Goal: Complete application form

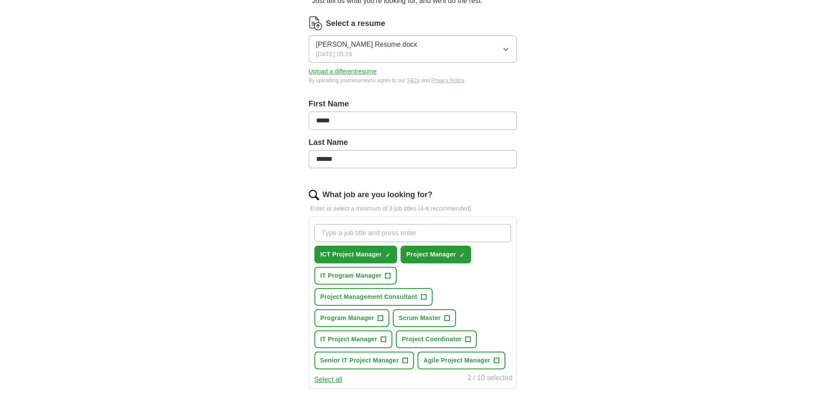
scroll to position [130, 0]
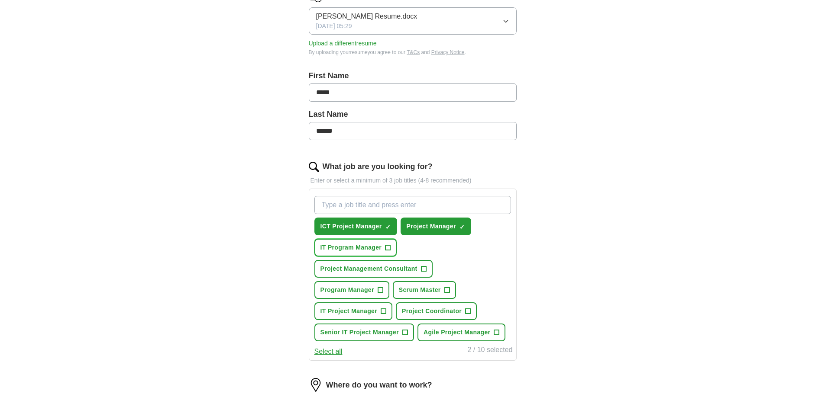
click at [388, 247] on span "+" at bounding box center [387, 248] width 5 height 7
click at [424, 267] on span "+" at bounding box center [423, 269] width 5 height 7
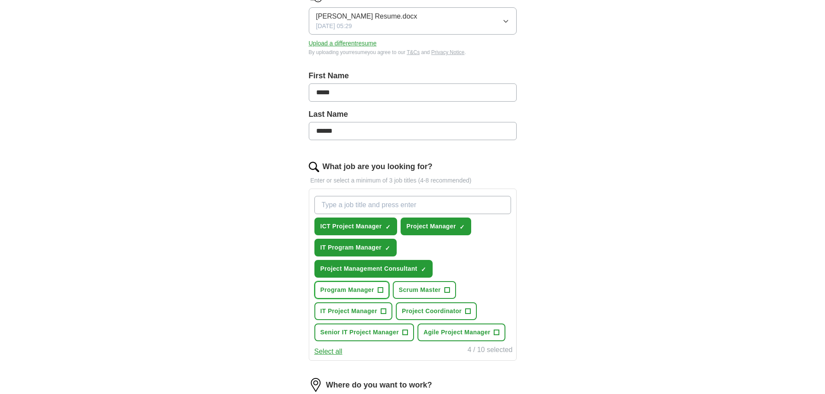
click at [375, 290] on button "Program Manager +" at bounding box center [351, 290] width 75 height 18
click at [383, 312] on span "+" at bounding box center [383, 311] width 5 height 7
click at [457, 308] on span "Project Coordinator" at bounding box center [432, 311] width 60 height 9
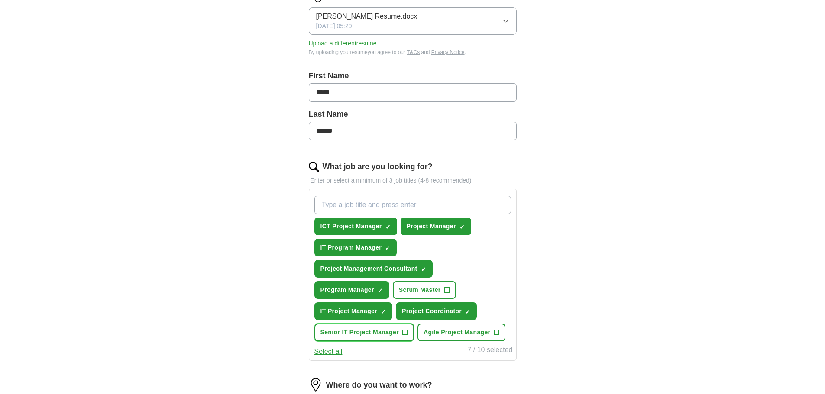
click at [404, 332] on span "+" at bounding box center [404, 332] width 5 height 7
click at [447, 331] on span "Agile Project Manager" at bounding box center [456, 332] width 67 height 9
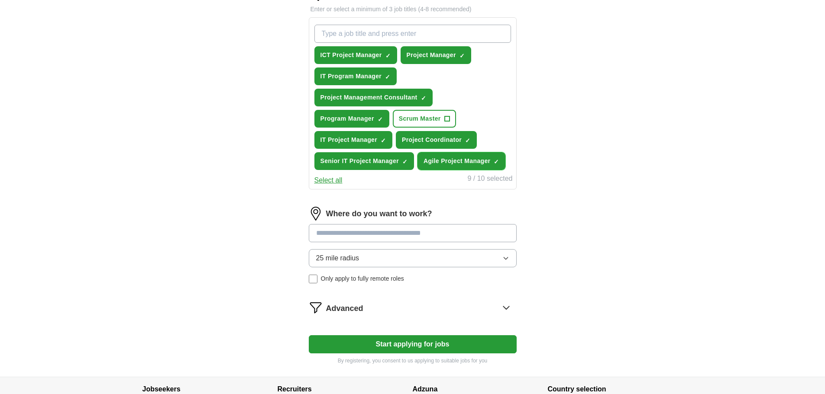
scroll to position [303, 0]
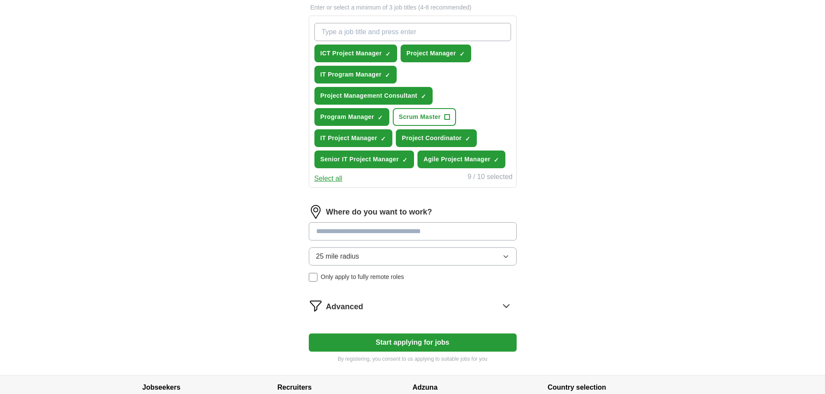
click at [467, 232] on input at bounding box center [413, 232] width 208 height 18
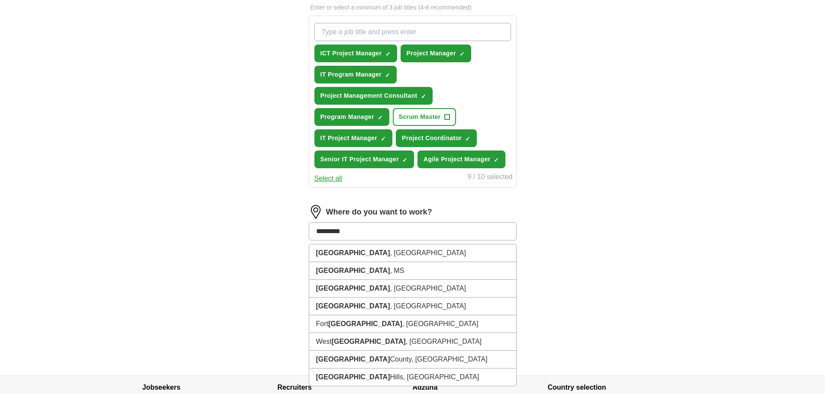
type input "**********"
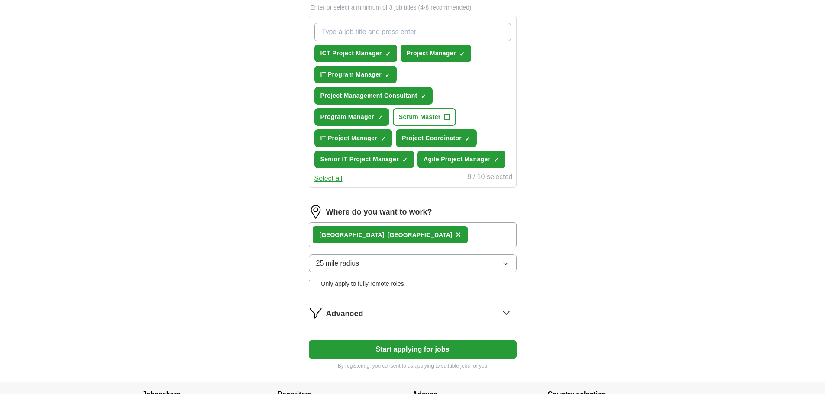
click at [467, 236] on div "[GEOGRAPHIC_DATA] , [GEOGRAPHIC_DATA] ×" at bounding box center [413, 235] width 208 height 25
click at [388, 261] on button "25 mile radius" at bounding box center [413, 264] width 208 height 18
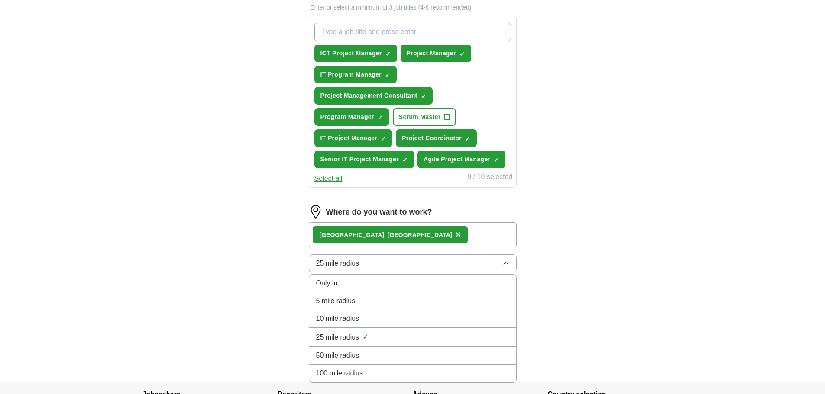
click at [581, 295] on div "ApplyIQ Let ApplyIQ do the hard work of searching and applying for jobs. Just t…" at bounding box center [413, 52] width 554 height 659
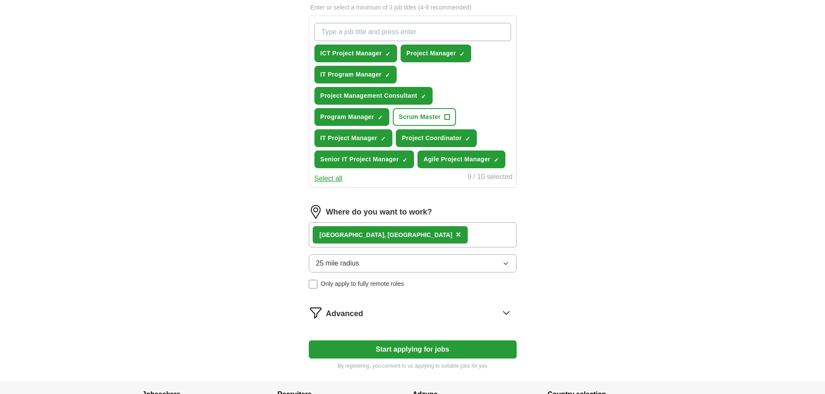
click at [429, 238] on div "[GEOGRAPHIC_DATA] , [GEOGRAPHIC_DATA] ×" at bounding box center [413, 235] width 208 height 25
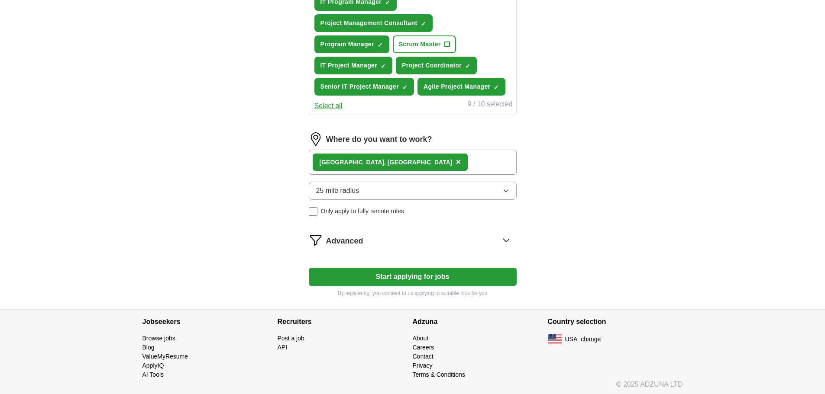
scroll to position [378, 0]
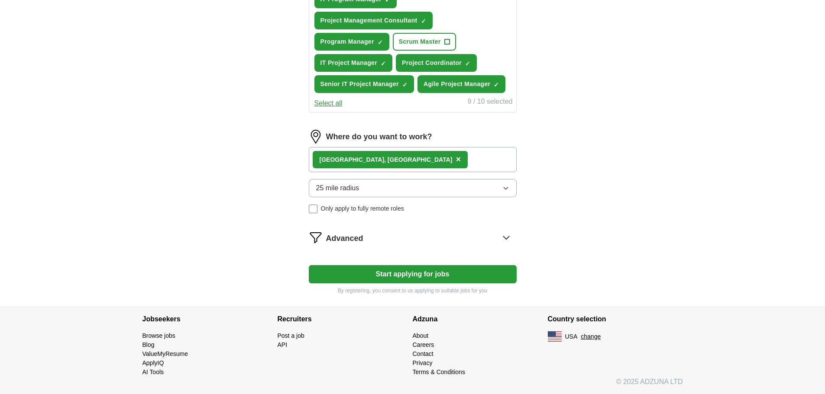
click at [504, 239] on icon at bounding box center [506, 238] width 14 height 14
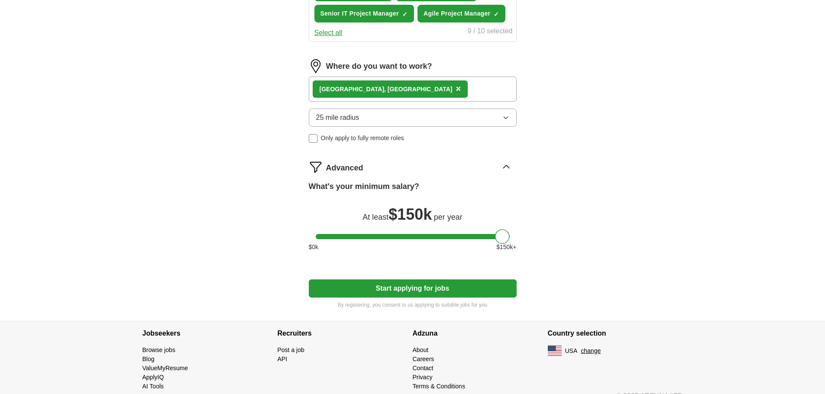
scroll to position [463, 0]
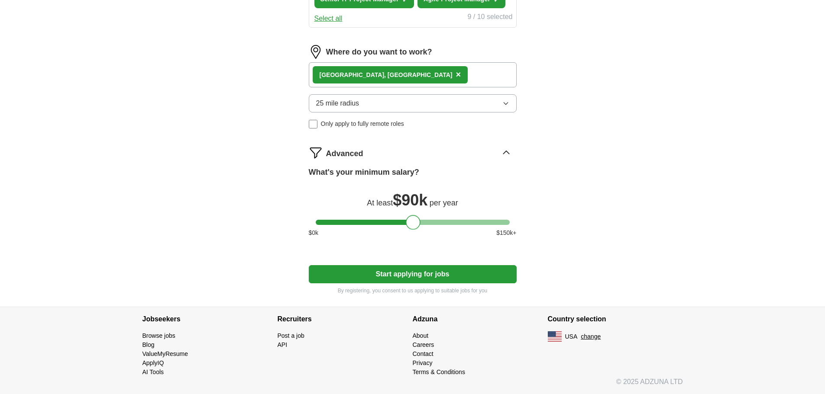
drag, startPoint x: 504, startPoint y: 224, endPoint x: 415, endPoint y: 229, distance: 88.9
click at [415, 229] on div at bounding box center [413, 222] width 15 height 15
click at [416, 274] on button "Start applying for jobs" at bounding box center [413, 274] width 208 height 18
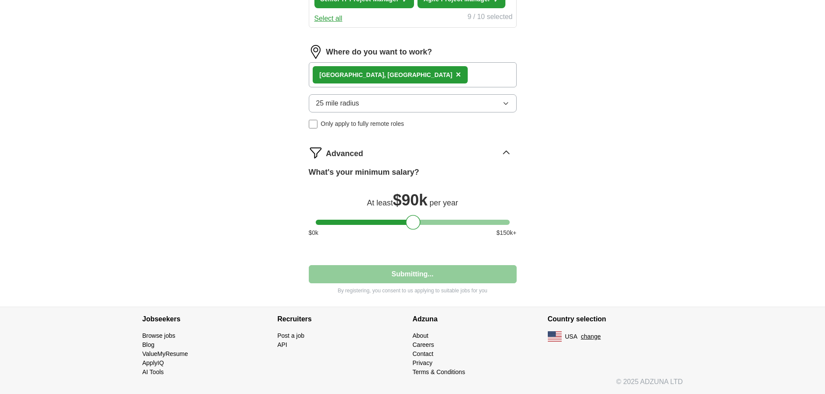
select select "**"
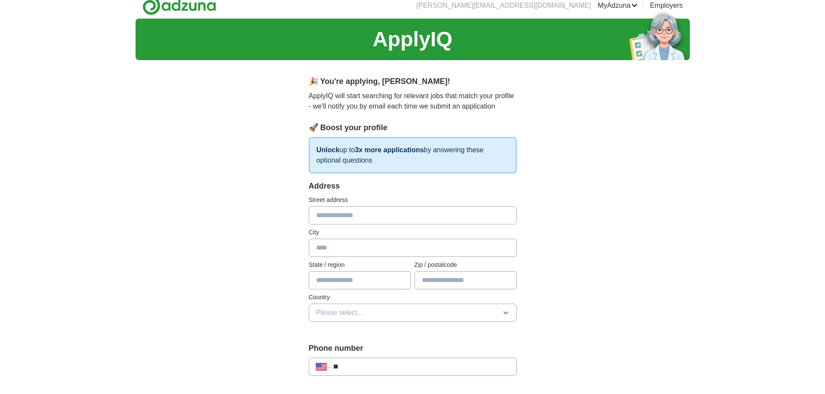
scroll to position [0, 0]
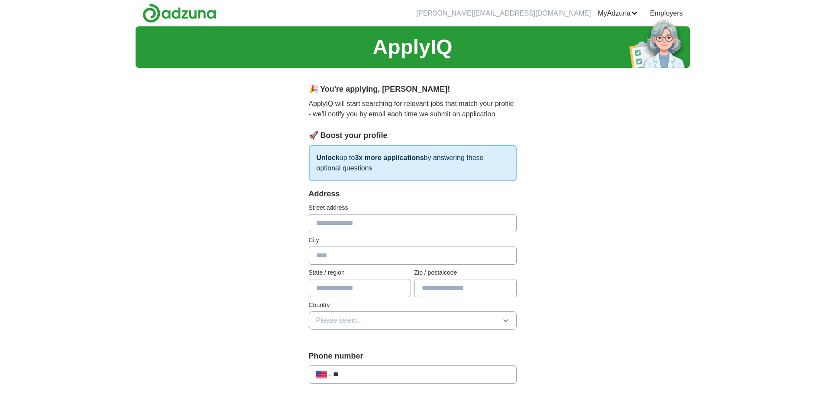
click at [491, 227] on input "text" at bounding box center [413, 223] width 208 height 18
type input "**********"
type input "**"
type input "*****"
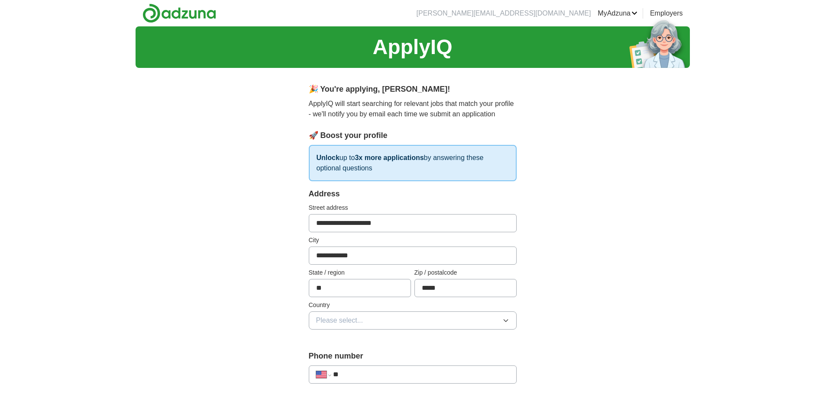
click at [496, 321] on button "Please select..." at bounding box center [413, 321] width 208 height 18
click at [439, 357] on div "[GEOGRAPHIC_DATA]" at bounding box center [412, 358] width 193 height 10
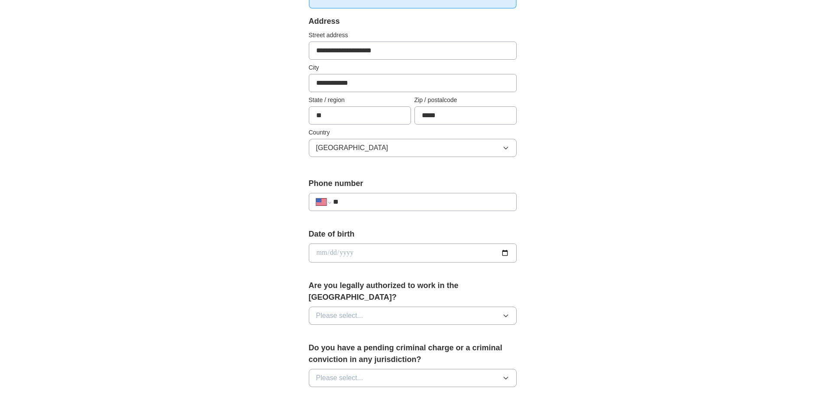
scroll to position [173, 0]
click at [478, 203] on input "**" at bounding box center [421, 202] width 176 height 10
type input "**********"
click at [506, 257] on input "date" at bounding box center [413, 252] width 208 height 19
click at [503, 253] on input "date" at bounding box center [413, 252] width 208 height 19
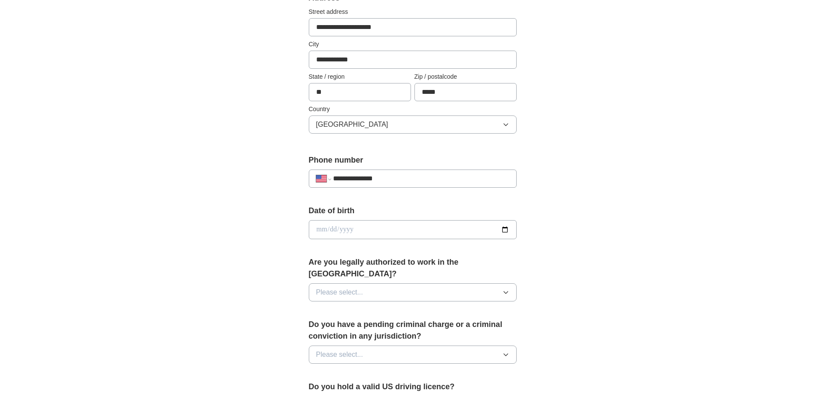
scroll to position [216, 0]
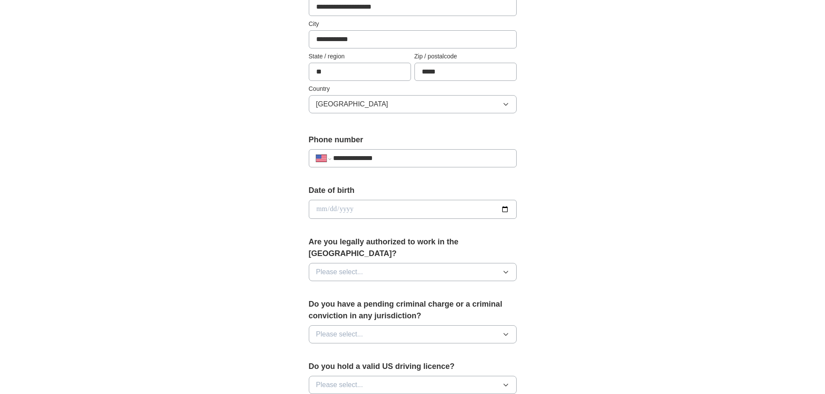
click at [504, 211] on input "date" at bounding box center [413, 209] width 208 height 19
type input "**********"
click at [428, 264] on button "Please select..." at bounding box center [413, 272] width 208 height 18
click at [421, 287] on div "Yes" at bounding box center [412, 292] width 193 height 10
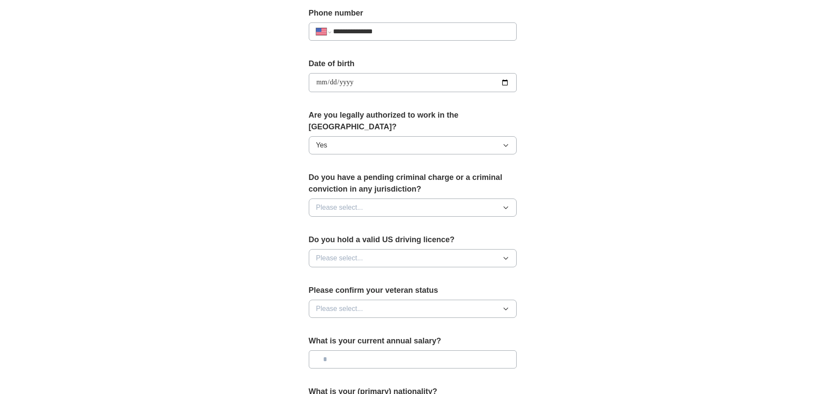
scroll to position [346, 0]
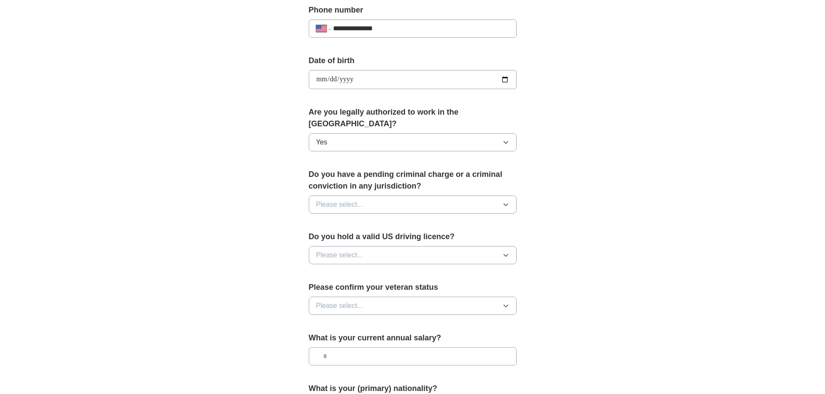
click at [425, 196] on button "Please select..." at bounding box center [413, 205] width 208 height 18
click at [413, 237] on div "No" at bounding box center [412, 242] width 193 height 10
click at [413, 246] on button "Please select..." at bounding box center [413, 255] width 208 height 18
click at [408, 270] on div "Yes" at bounding box center [412, 275] width 193 height 10
click at [418, 297] on button "Please select..." at bounding box center [413, 306] width 208 height 18
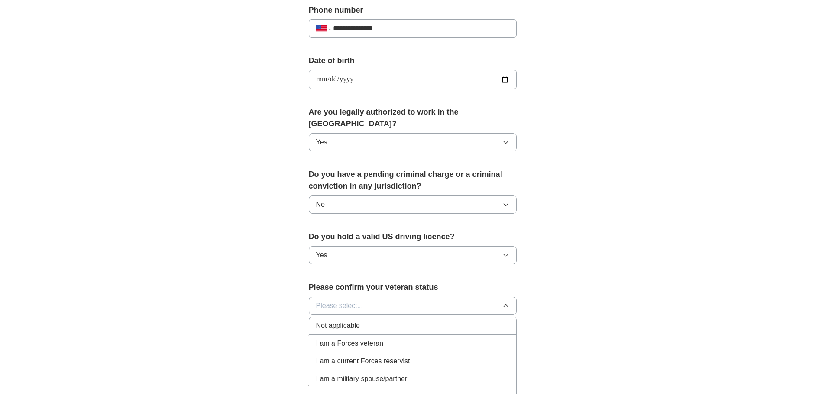
click at [415, 321] on div "Not applicable" at bounding box center [412, 326] width 193 height 10
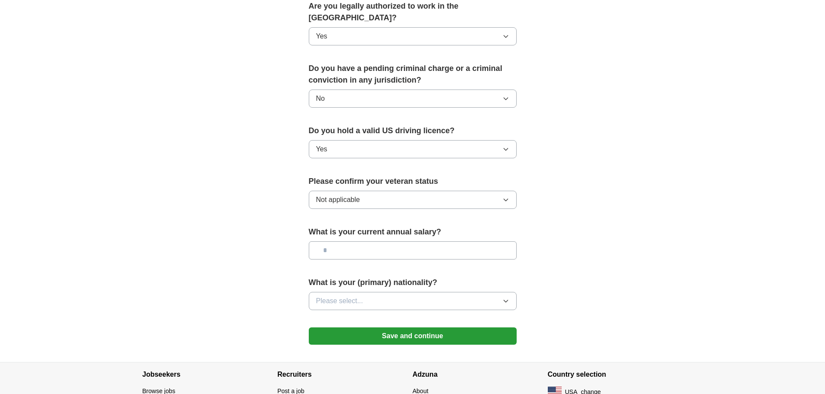
scroll to position [476, 0]
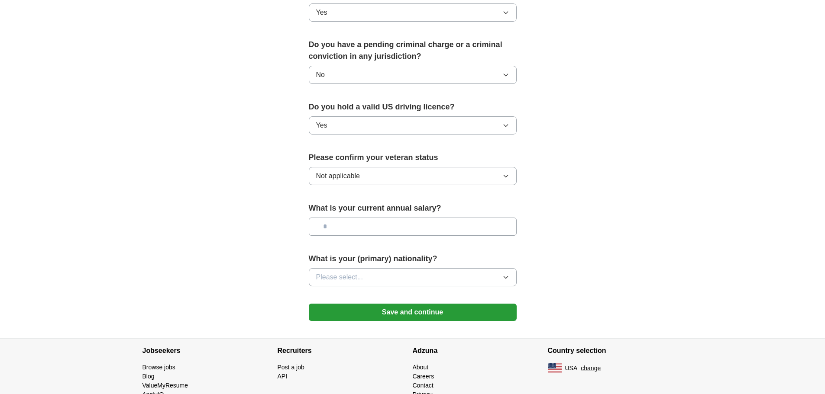
click at [428, 218] on input "text" at bounding box center [413, 227] width 208 height 18
type input "********"
click at [431, 268] on button "Please select..." at bounding box center [413, 277] width 208 height 18
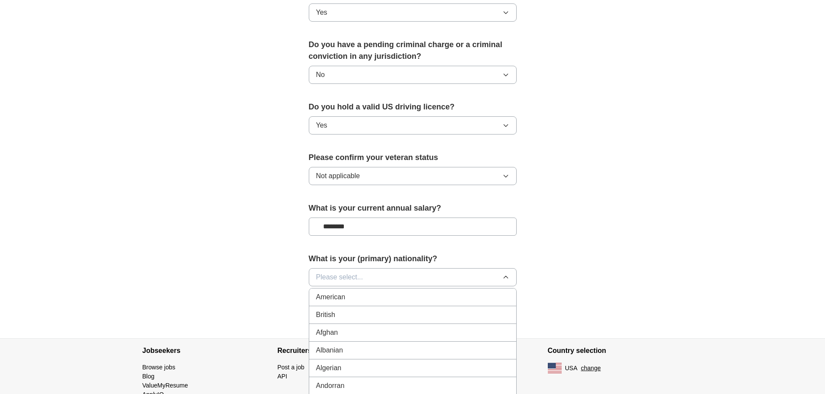
click at [422, 292] on div "American" at bounding box center [412, 297] width 193 height 10
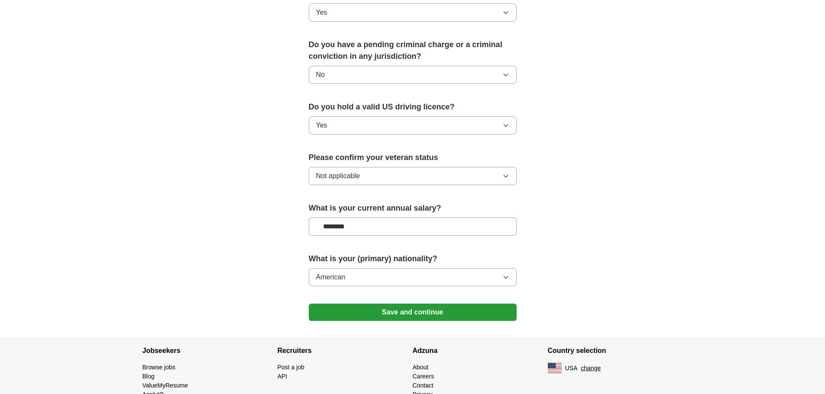
click at [416, 304] on button "Save and continue" at bounding box center [413, 312] width 208 height 17
